Goal: Check status: Check status

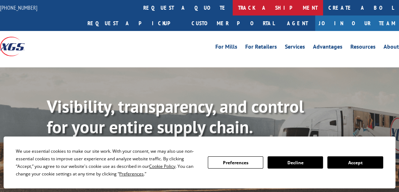
click at [233, 3] on link "track a shipment" at bounding box center [278, 7] width 90 height 15
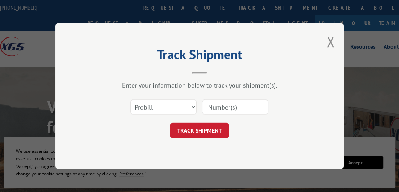
click at [219, 108] on input at bounding box center [235, 106] width 66 height 15
click at [181, 106] on select "Select category... Probill BOL PO" at bounding box center [163, 106] width 66 height 15
select select "bol"
click at [130, 99] on select "Select category... Probill BOL PO" at bounding box center [163, 106] width 66 height 15
click at [219, 111] on input at bounding box center [235, 106] width 66 height 15
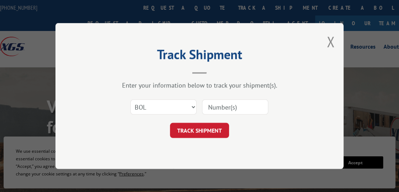
click at [245, 108] on input at bounding box center [235, 106] width 66 height 15
type input "5562628"
click at [214, 131] on button "TRACK SHIPMENT" at bounding box center [199, 130] width 59 height 15
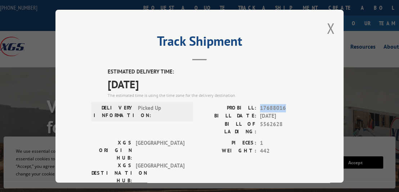
drag, startPoint x: 284, startPoint y: 106, endPoint x: 259, endPoint y: 108, distance: 25.3
click at [260, 108] on span "17688016" at bounding box center [284, 108] width 48 height 8
copy span "17688016"
click at [267, 124] on span "5562628" at bounding box center [284, 127] width 48 height 15
click at [327, 29] on button "Close modal" at bounding box center [331, 28] width 8 height 19
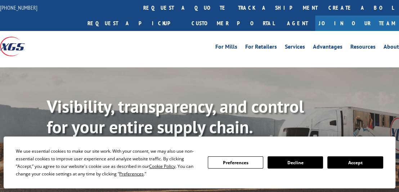
click at [353, 164] on button "Accept" at bounding box center [354, 162] width 55 height 12
